Goal: Task Accomplishment & Management: Complete application form

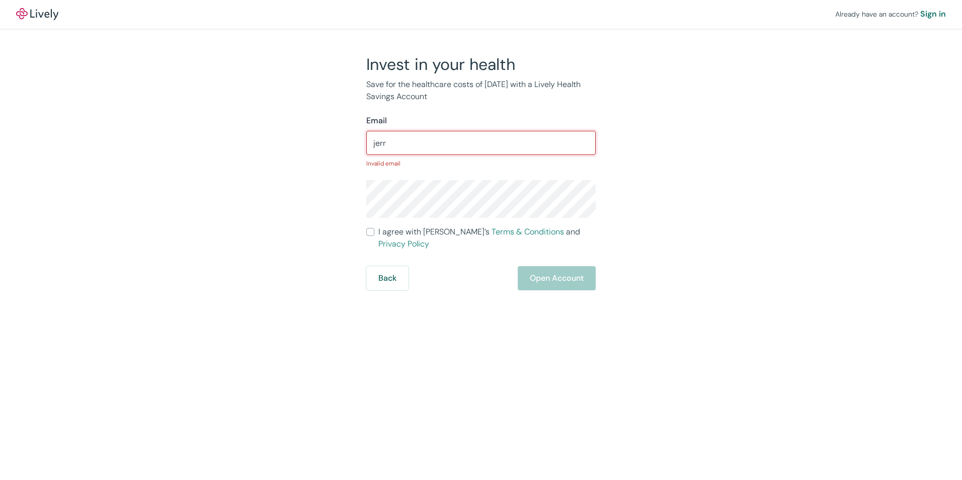
type input "[PERSON_NAME][EMAIL_ADDRESS][DOMAIN_NAME]"
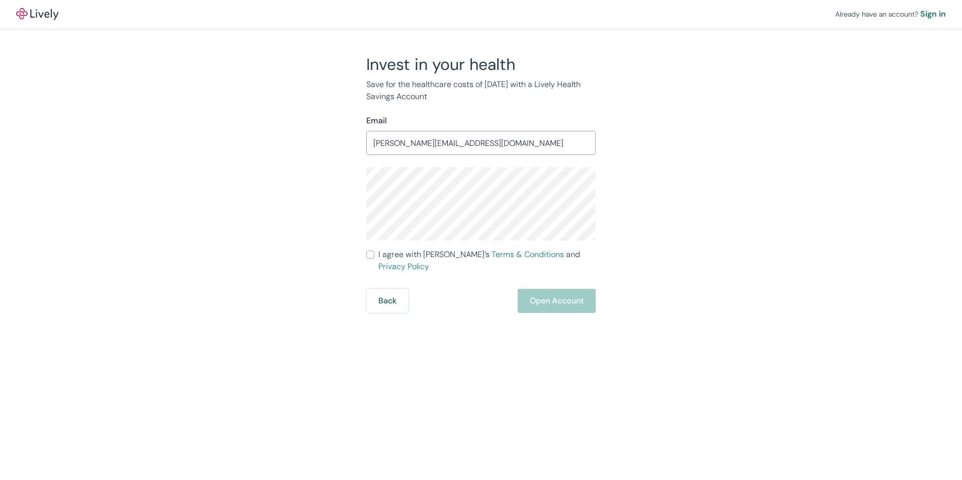
click at [259, 192] on div "Invest in your health Save for the healthcare costs of [DATE] with a Lively Hea…" at bounding box center [474, 183] width 483 height 259
click at [402, 261] on form "Email [PERSON_NAME][EMAIL_ADDRESS][DOMAIN_NAME] ​ I agree with Lively’s Terms &…" at bounding box center [480, 214] width 229 height 198
click at [388, 256] on span "I agree with Lively’s Terms & Conditions and Privacy Policy" at bounding box center [486, 261] width 217 height 24
click at [374, 256] on input "I agree with Lively’s Terms & Conditions and Privacy Policy" at bounding box center [370, 255] width 8 height 8
checkbox input "true"
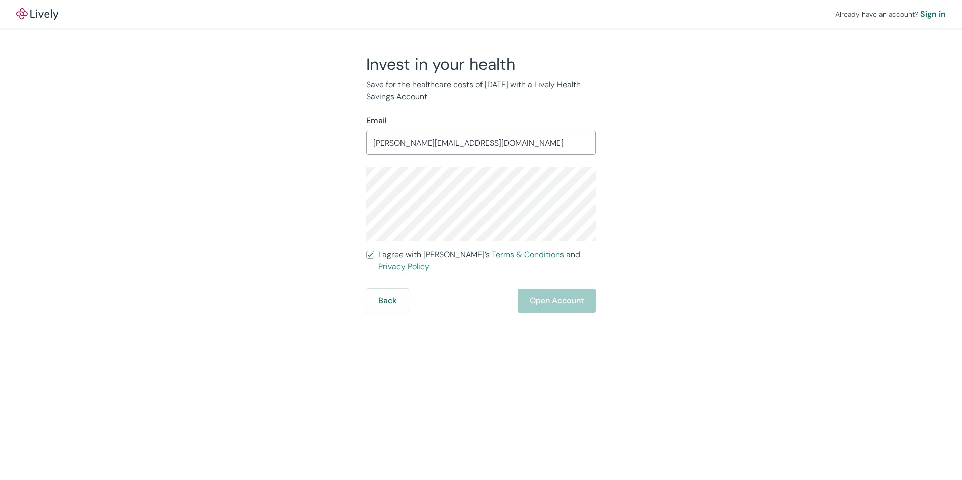
click at [331, 201] on div "Invest in your health Save for the healthcare costs of [DATE] with a Lively Hea…" at bounding box center [474, 183] width 483 height 259
click at [807, 198] on div "Already have an account? Sign in Invest in your health Save for the healthcare …" at bounding box center [481, 156] width 962 height 313
click at [823, 282] on div "Already have an account? Sign in Invest in your health Save for the healthcare …" at bounding box center [481, 156] width 962 height 313
click at [164, 158] on div "Already have an account? Sign in Invest in your health Save for the healthcare …" at bounding box center [481, 156] width 962 height 313
click at [818, 113] on div "Already have an account? Sign in Invest in your health Save for the healthcare …" at bounding box center [481, 156] width 962 height 313
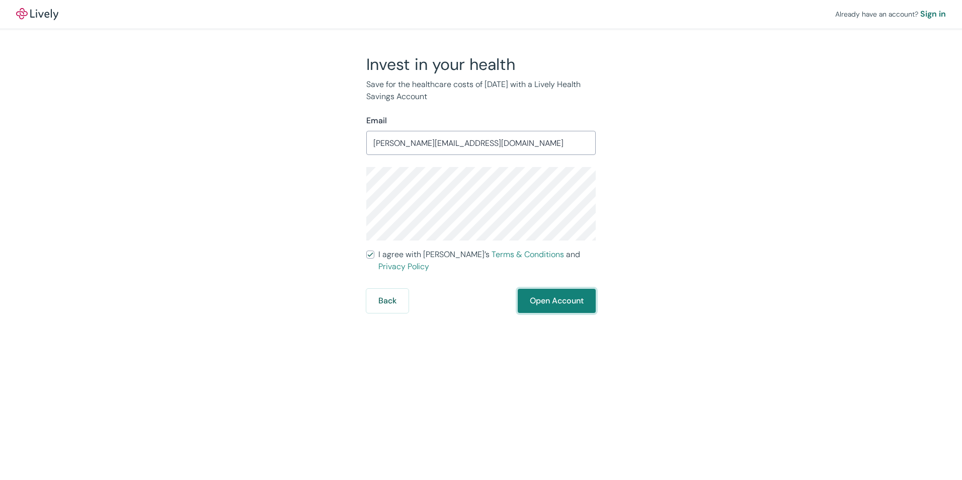
click at [561, 289] on button "Open Account" at bounding box center [557, 301] width 78 height 24
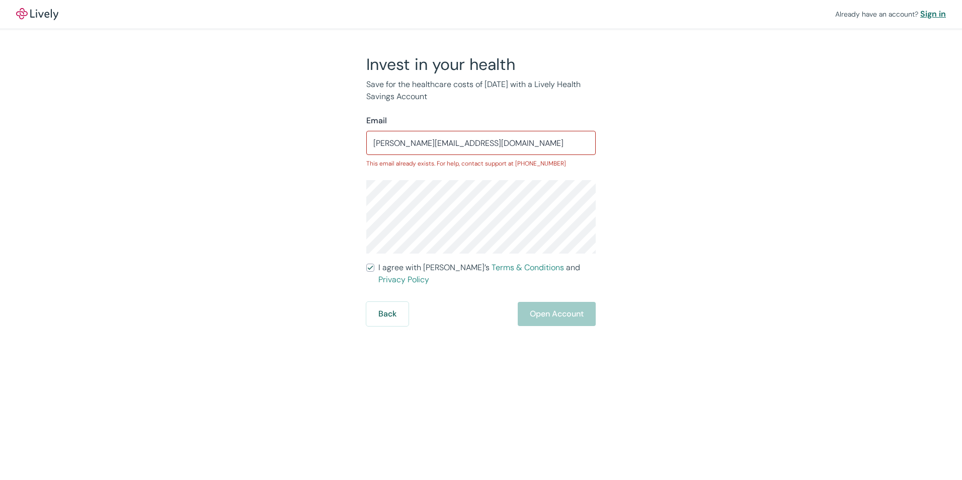
click at [927, 10] on div "Sign in" at bounding box center [933, 14] width 26 height 12
